Goal: Task Accomplishment & Management: Manage account settings

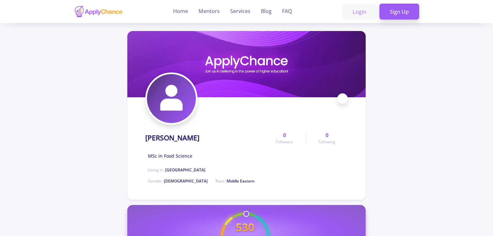
click at [352, 12] on link "Login" at bounding box center [359, 12] width 35 height 16
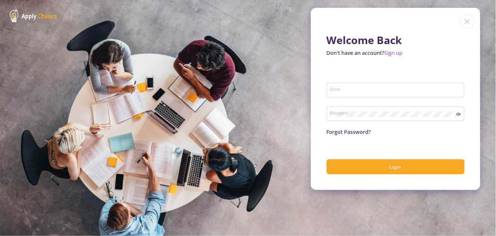
type input "[EMAIL_ADDRESS][DOMAIN_NAME]"
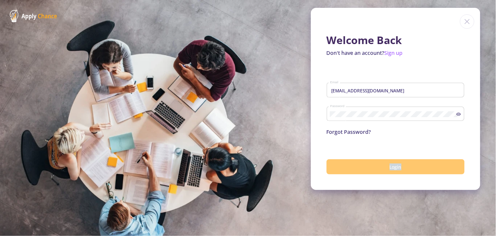
drag, startPoint x: 387, startPoint y: 175, endPoint x: 387, endPoint y: 170, distance: 4.9
click at [387, 172] on div "Welcome Back Don't have an account? Sign up [EMAIL_ADDRESS][DOMAIN_NAME] Email …" at bounding box center [395, 99] width 169 height 182
click at [387, 169] on button "Login" at bounding box center [395, 166] width 138 height 15
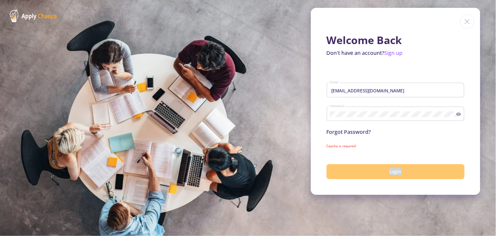
click at [387, 169] on button "Login" at bounding box center [395, 171] width 138 height 15
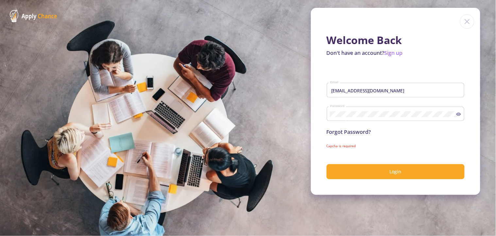
click at [363, 118] on div "Password" at bounding box center [393, 112] width 126 height 17
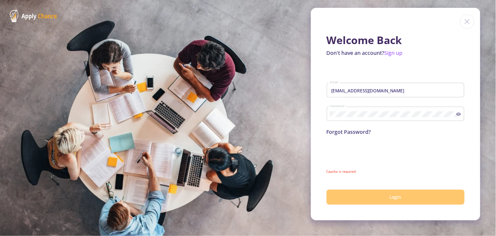
click at [378, 193] on button "Login" at bounding box center [395, 197] width 138 height 15
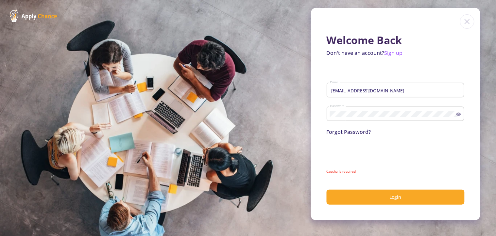
click at [470, 20] on img at bounding box center [467, 21] width 14 height 14
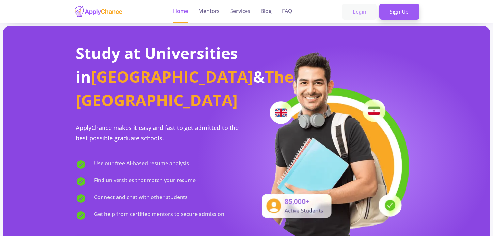
click at [361, 9] on link "Login" at bounding box center [359, 12] width 35 height 16
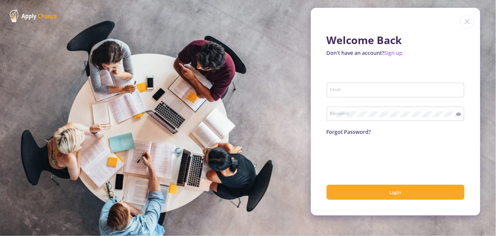
type input "[EMAIL_ADDRESS][DOMAIN_NAME]"
